Goal: Task Accomplishment & Management: Use online tool/utility

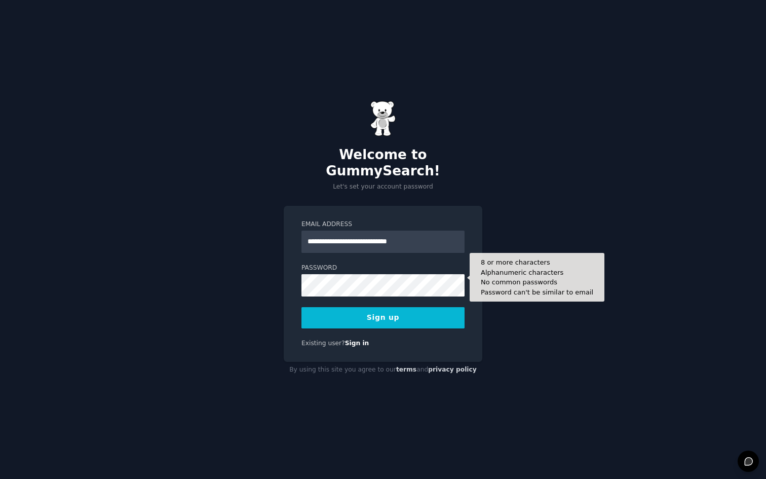
type input "**********"
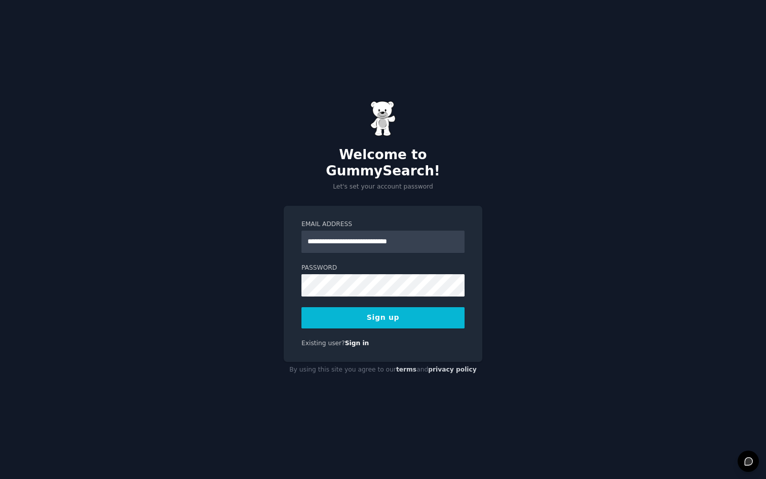
click at [353, 307] on button "Sign up" at bounding box center [382, 317] width 163 height 21
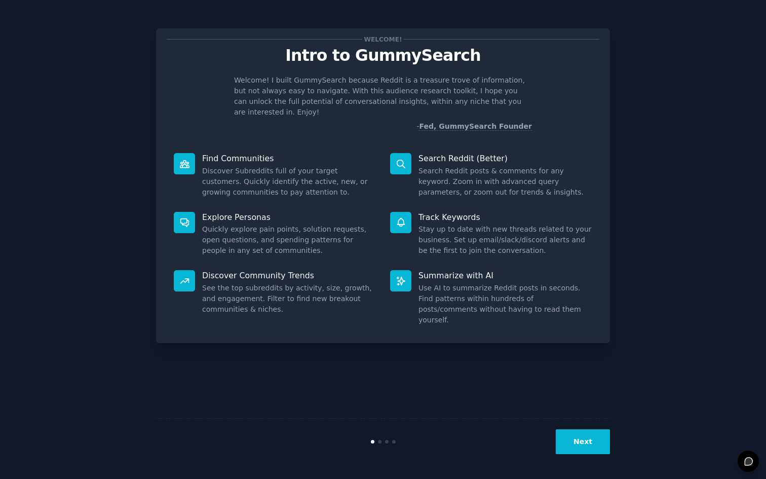
click at [576, 449] on button "Next" at bounding box center [583, 441] width 54 height 25
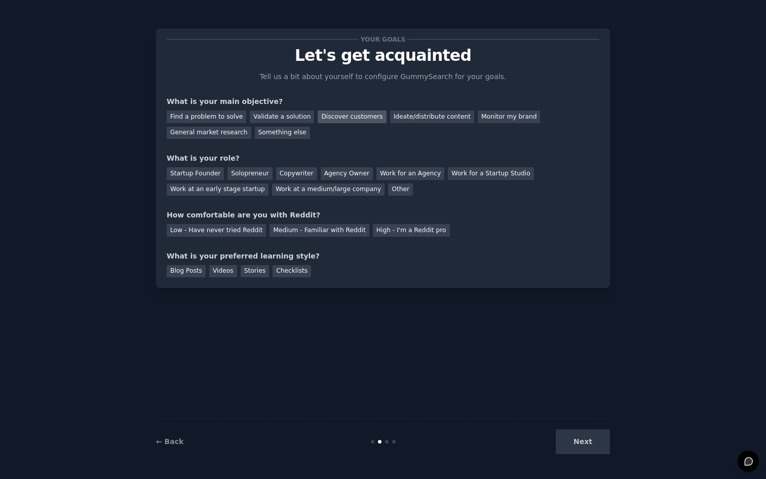
click at [344, 115] on div "Discover customers" at bounding box center [352, 116] width 68 height 13
click at [228, 119] on div "Find a problem to solve" at bounding box center [207, 116] width 80 height 13
click at [352, 114] on div "Discover customers" at bounding box center [352, 116] width 68 height 13
click at [250, 173] on div "Solopreneur" at bounding box center [249, 173] width 45 height 13
click at [228, 229] on div "Low - Have never tried Reddit" at bounding box center [216, 230] width 99 height 13
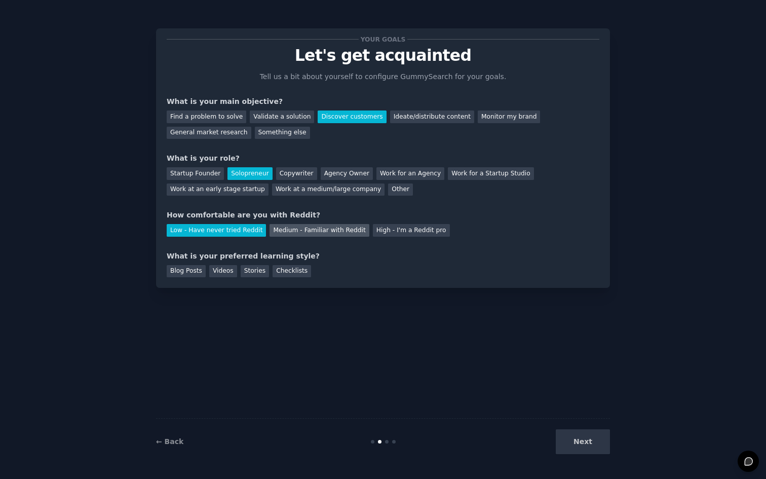
click at [300, 230] on div "Medium - Familiar with Reddit" at bounding box center [318, 230] width 99 height 13
click at [220, 268] on div "Videos" at bounding box center [223, 271] width 28 height 13
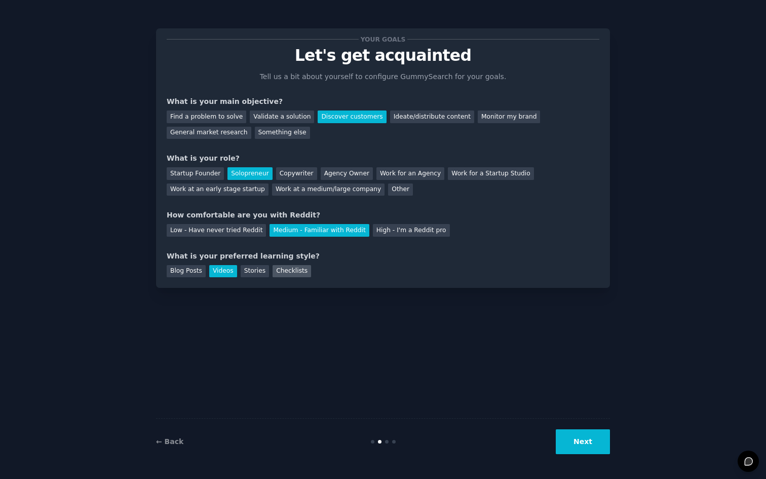
click at [299, 271] on div "Checklists" at bounding box center [292, 271] width 38 height 13
click at [220, 272] on div "Videos" at bounding box center [223, 271] width 28 height 13
click at [590, 441] on button "Next" at bounding box center [583, 441] width 54 height 25
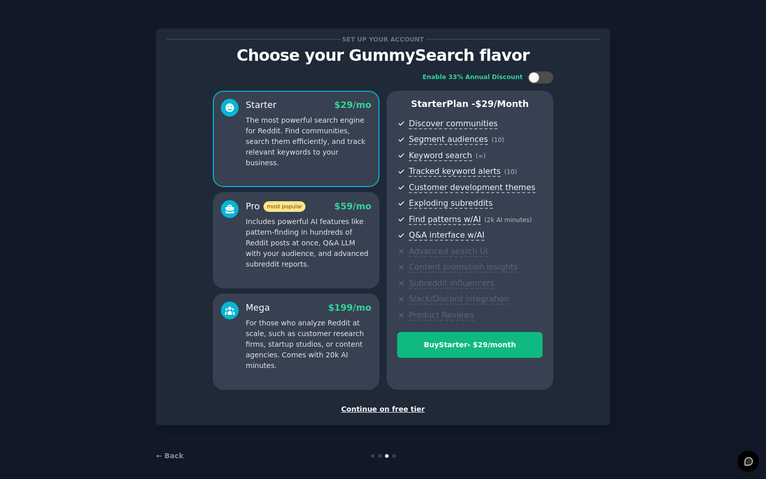
click at [404, 407] on div "Continue on free tier" at bounding box center [383, 409] width 433 height 11
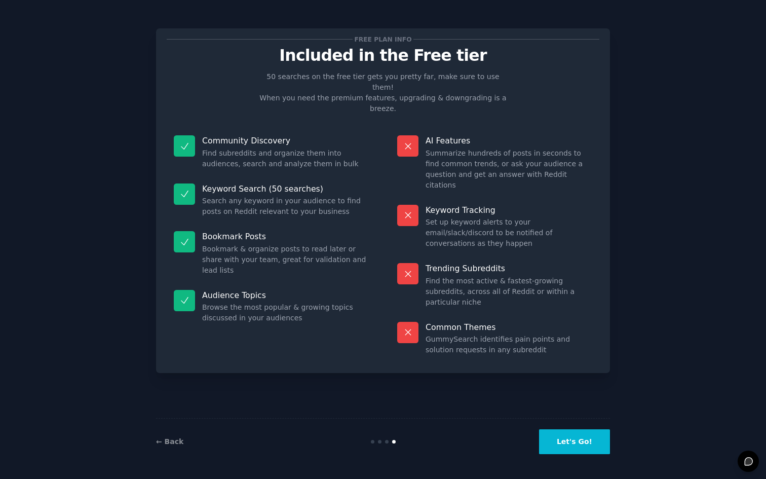
click at [569, 439] on button "Let's Go!" at bounding box center [574, 441] width 71 height 25
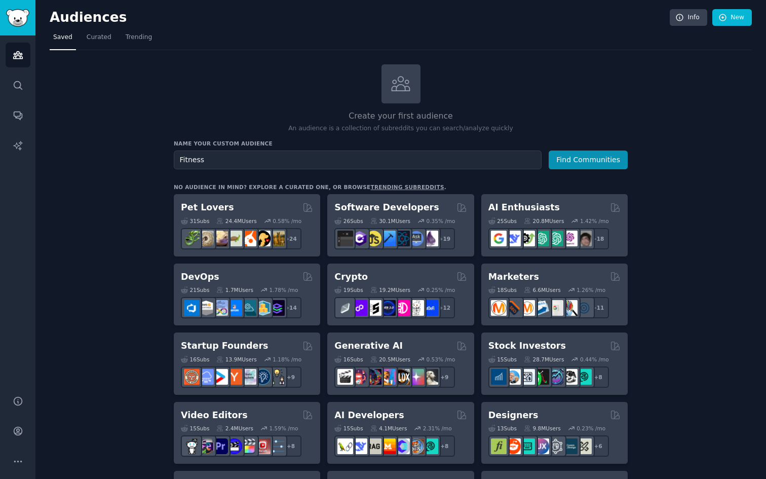
type input "Fitness"
click at [589, 159] on button "Find Communities" at bounding box center [588, 159] width 79 height 19
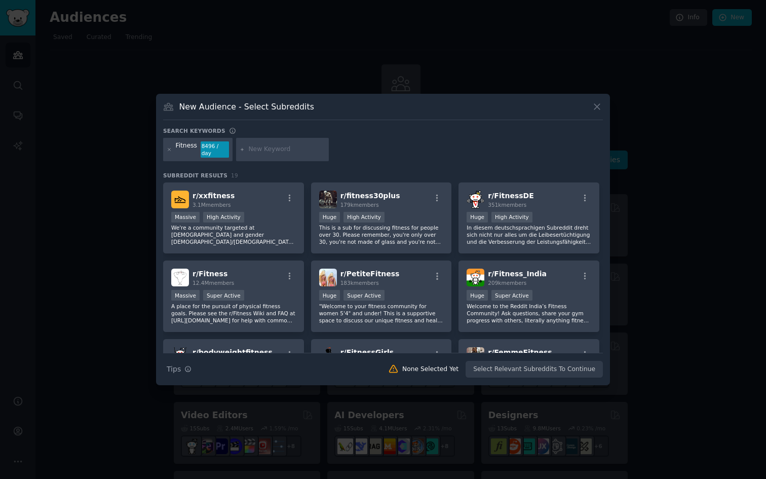
click at [317, 149] on input "text" at bounding box center [286, 149] width 77 height 9
type input "Recovery"
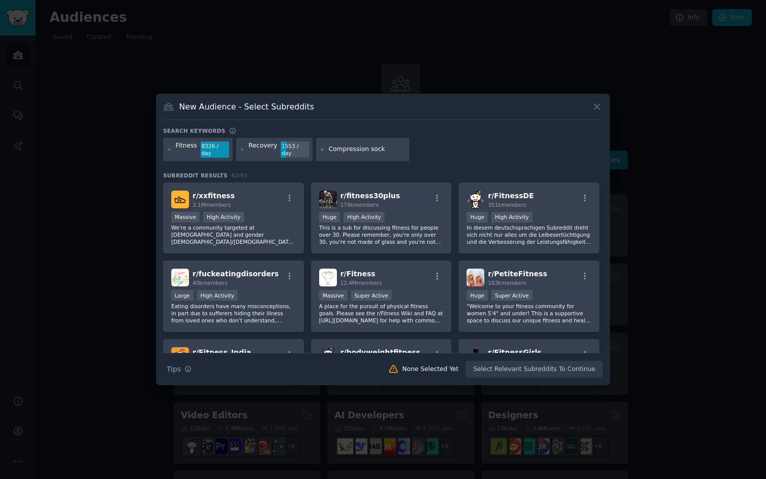
type input "Compression socks"
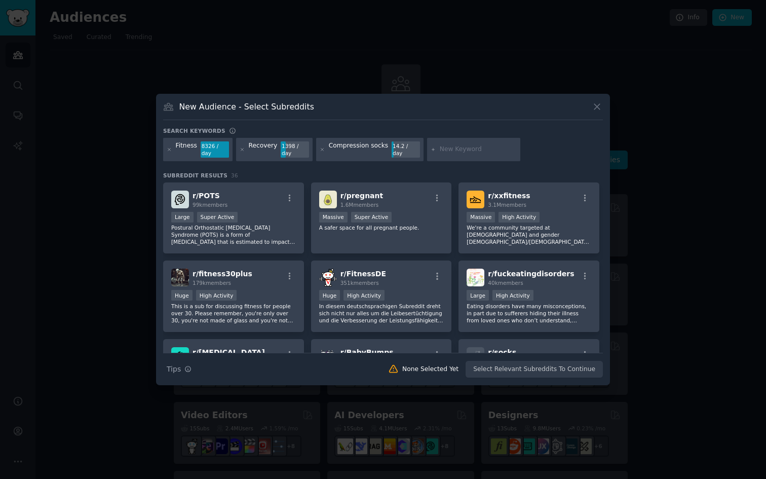
click at [378, 148] on div "Compression socks" at bounding box center [358, 149] width 59 height 16
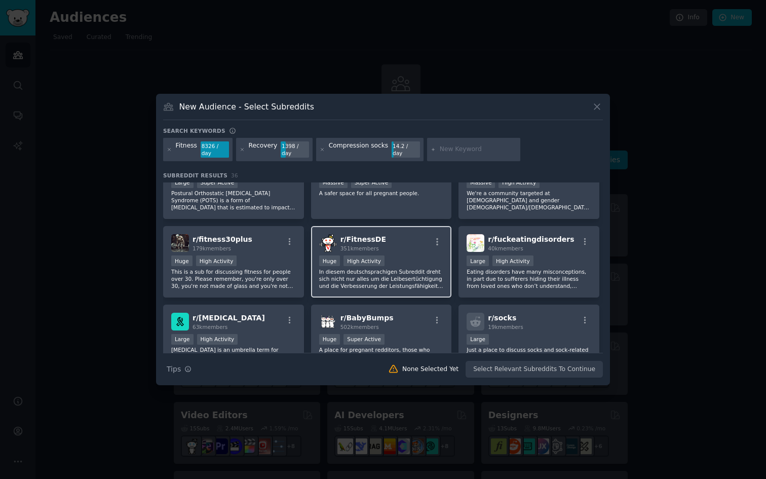
scroll to position [35, 0]
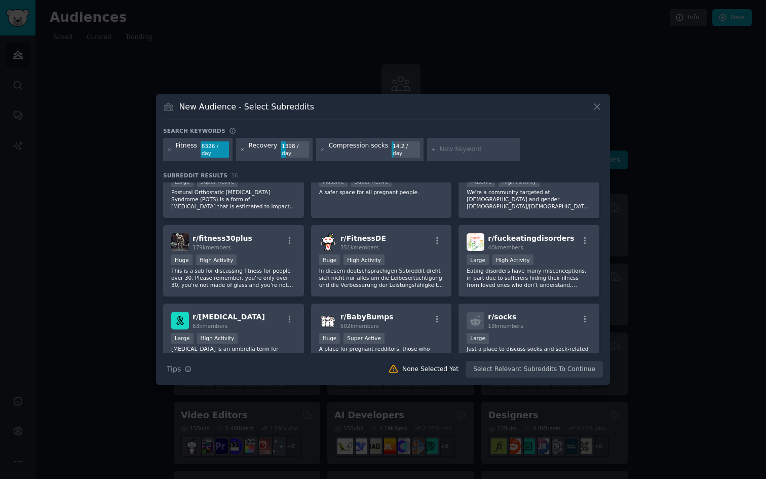
click at [241, 149] on icon at bounding box center [242, 149] width 3 height 3
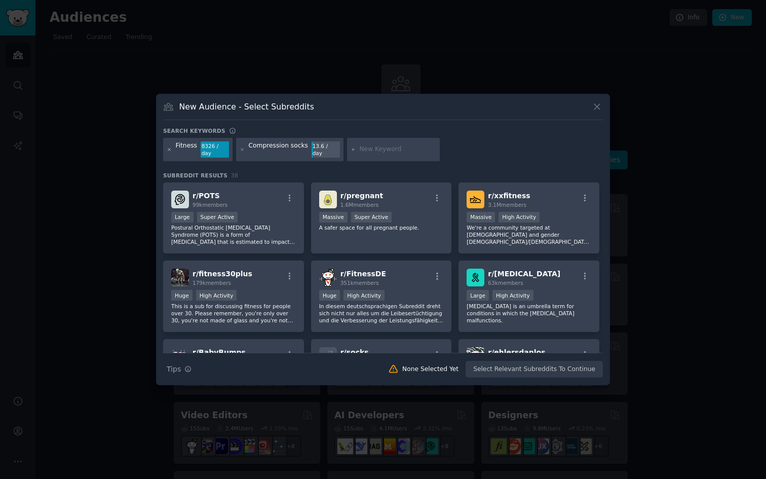
click at [170, 148] on icon at bounding box center [170, 150] width 6 height 6
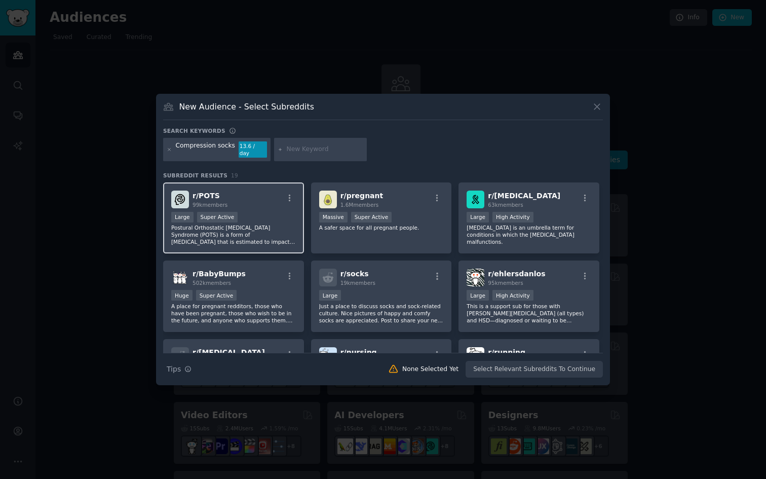
click at [242, 231] on p "Postural Orthostatic Tachycardia Syndrome (POTS) is a form of dysautonomia that…" at bounding box center [233, 234] width 125 height 21
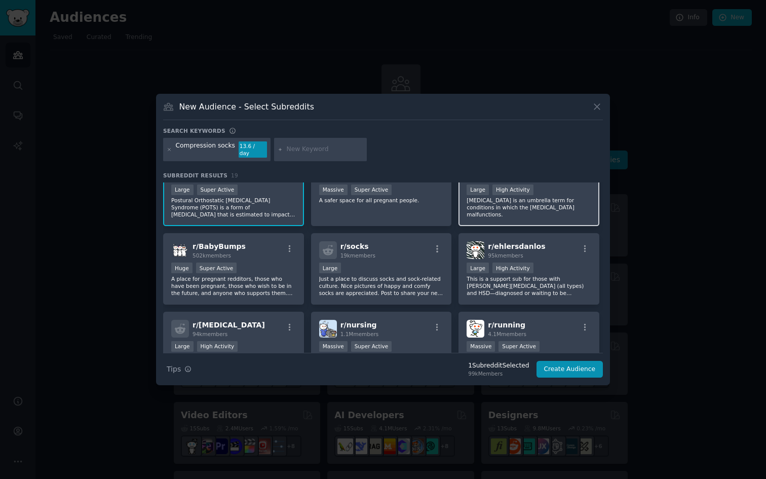
scroll to position [29, 0]
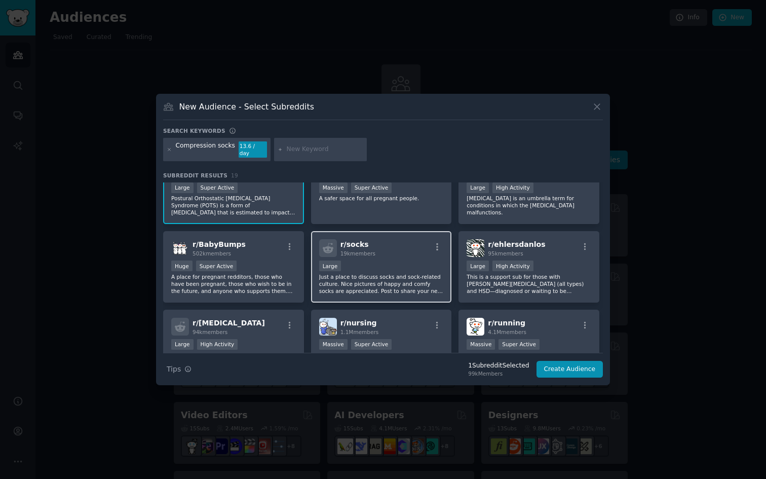
click at [405, 283] on p "Just a place to discuss socks and sock-related culture. Nice pictures of happy …" at bounding box center [381, 283] width 125 height 21
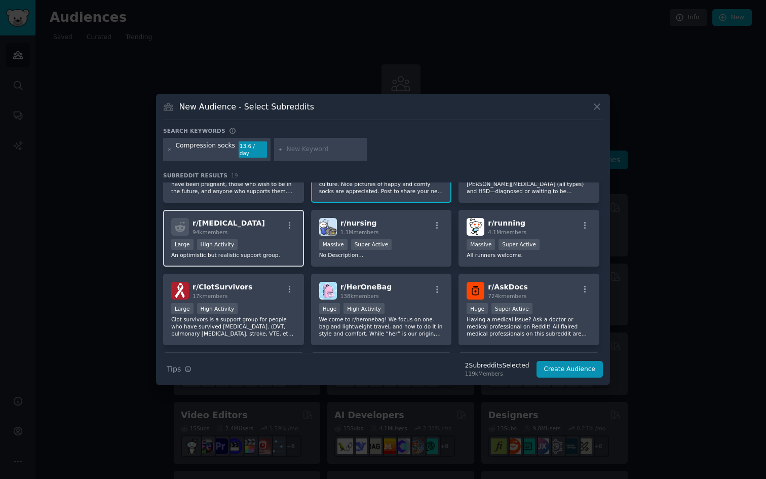
scroll to position [147, 0]
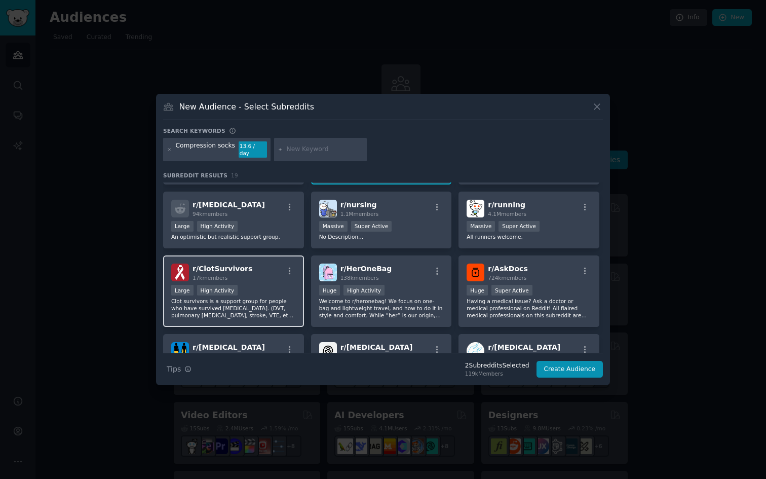
click at [257, 300] on p "Clot survivors is a support group for people who have survived blood clots. (DV…" at bounding box center [233, 307] width 125 height 21
click at [290, 269] on icon "button" at bounding box center [289, 270] width 9 height 9
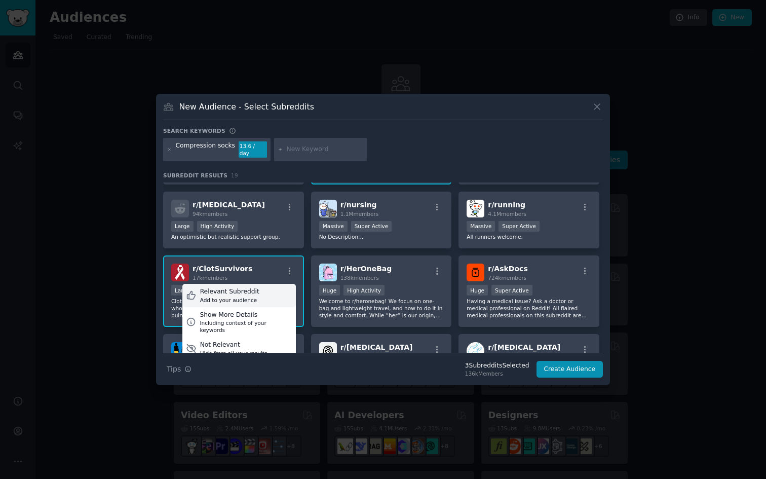
click at [254, 290] on div "Relevant Subreddit" at bounding box center [229, 291] width 59 height 9
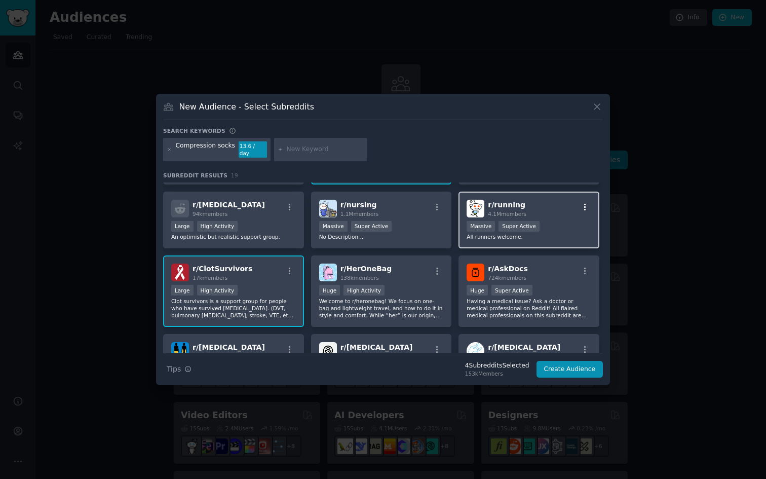
click at [583, 205] on icon "button" at bounding box center [584, 207] width 9 height 9
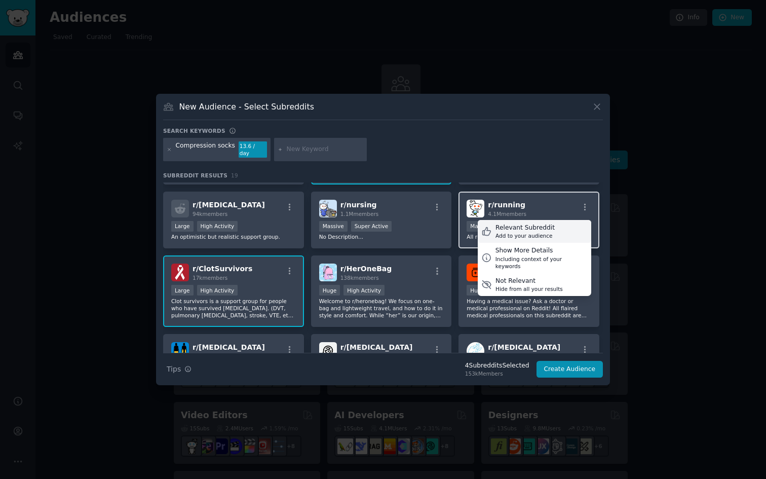
click at [544, 227] on div "Relevant Subreddit" at bounding box center [524, 227] width 59 height 9
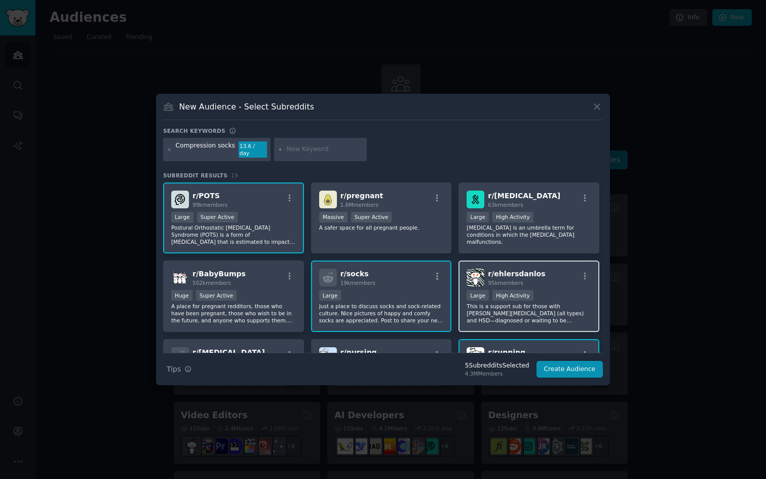
scroll to position [0, 0]
click at [188, 365] on icon "button" at bounding box center [187, 368] width 7 height 7
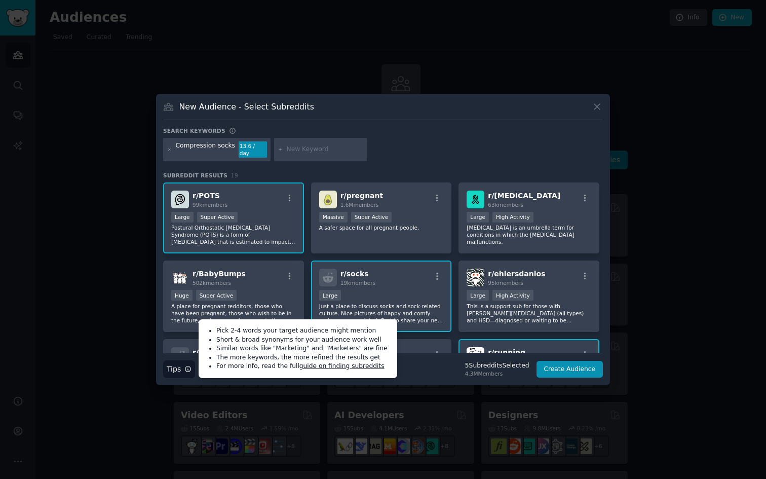
click at [507, 363] on div "5 Subreddit s Selected" at bounding box center [497, 365] width 64 height 9
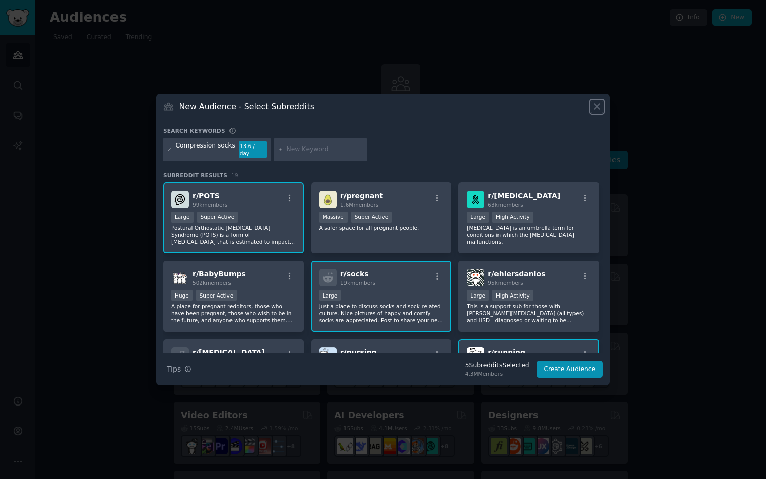
click at [598, 110] on icon at bounding box center [597, 106] width 11 height 11
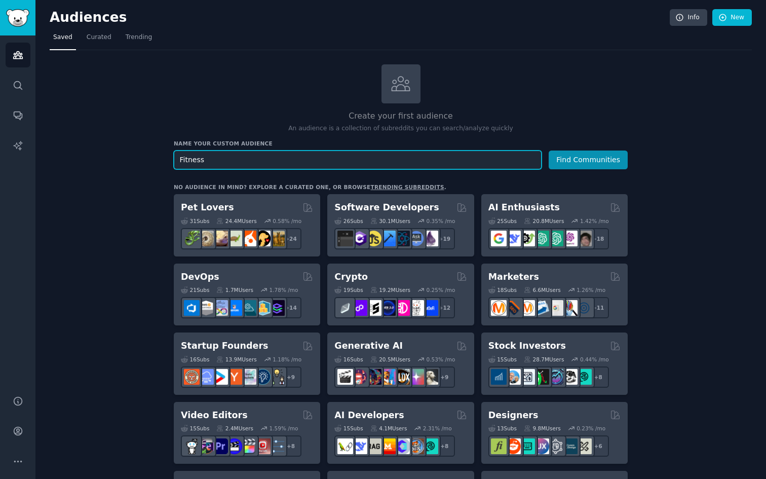
click at [340, 161] on input "Fitness" at bounding box center [358, 159] width 368 height 19
click at [13, 465] on icon "Sidebar" at bounding box center [18, 461] width 11 height 11
